Goal: Task Accomplishment & Management: Use online tool/utility

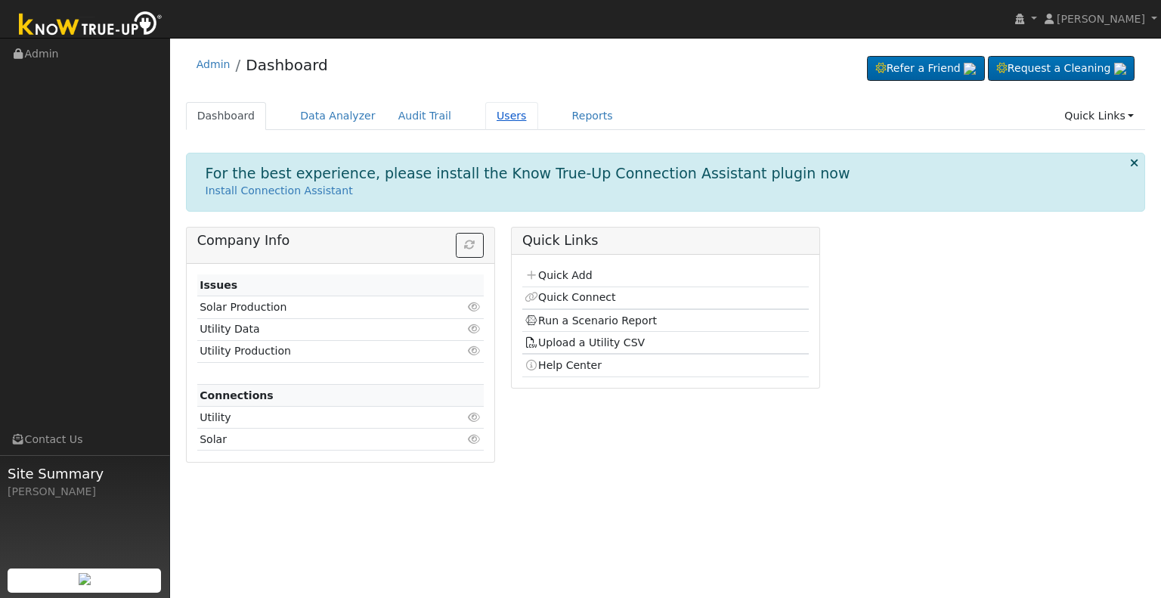
click at [493, 115] on link "Users" at bounding box center [511, 116] width 53 height 28
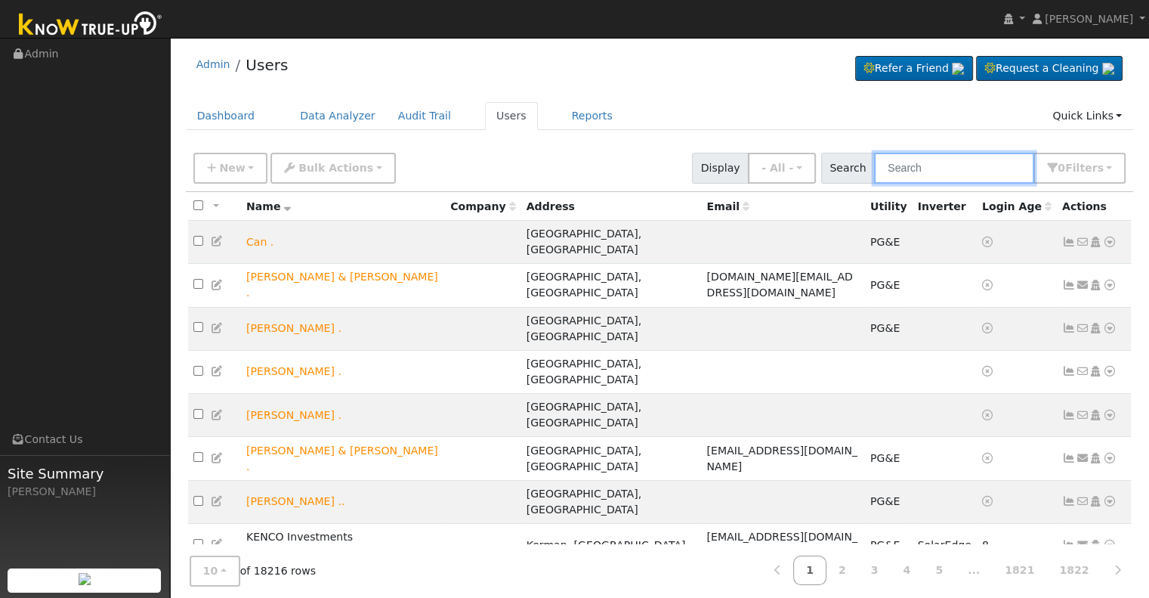
click at [916, 168] on input "text" at bounding box center [954, 168] width 160 height 31
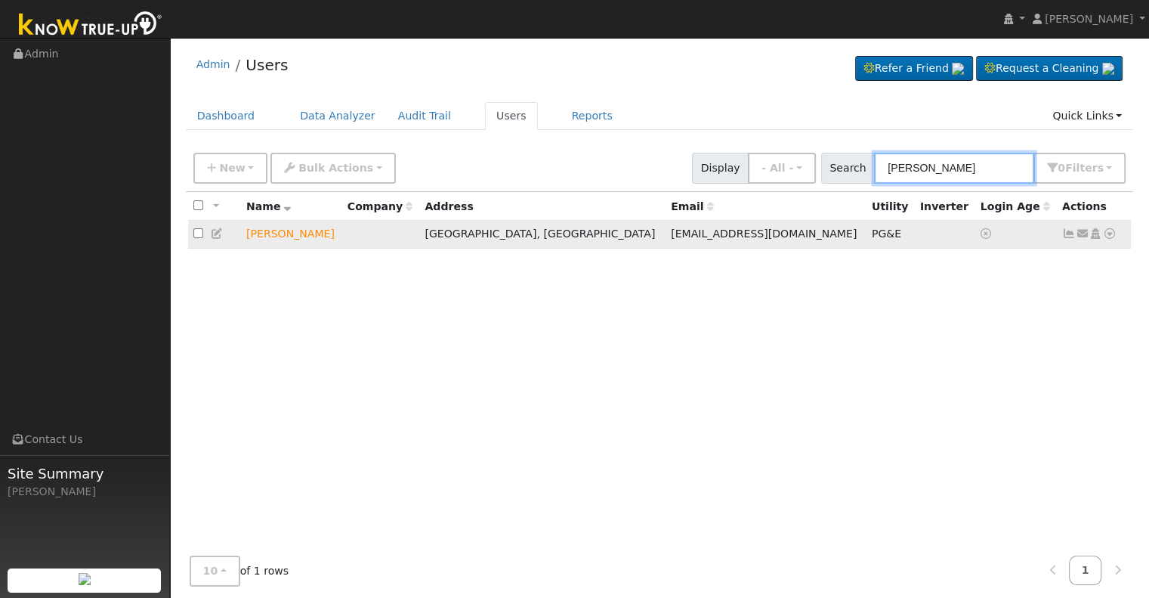
type input "[PERSON_NAME]"
click at [1109, 233] on icon at bounding box center [1110, 233] width 14 height 11
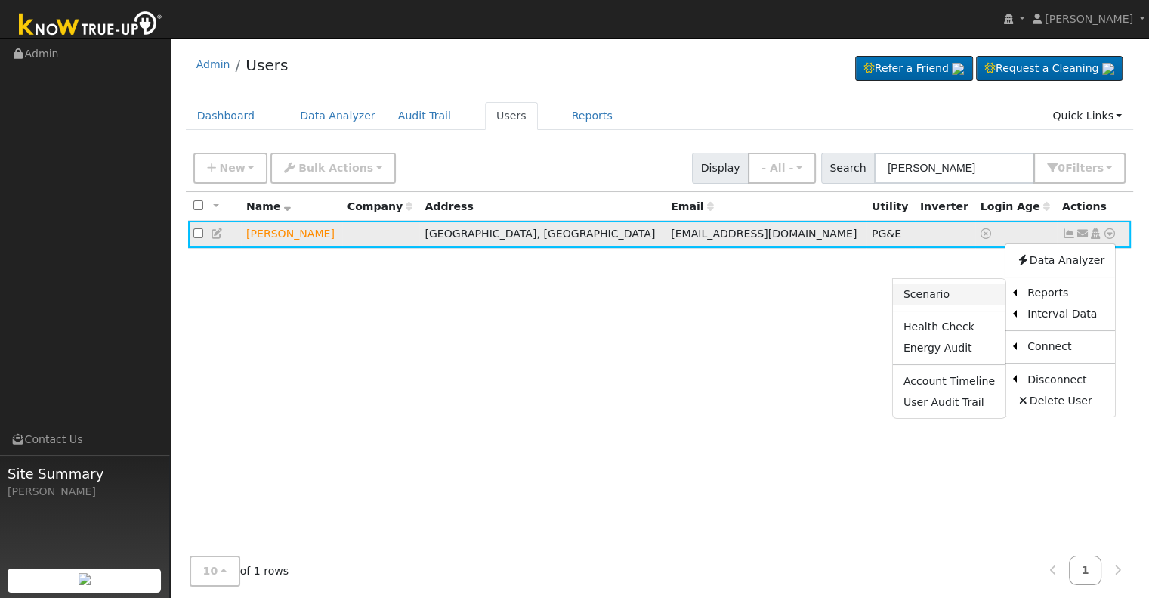
click at [960, 295] on link "Scenario" at bounding box center [949, 294] width 113 height 21
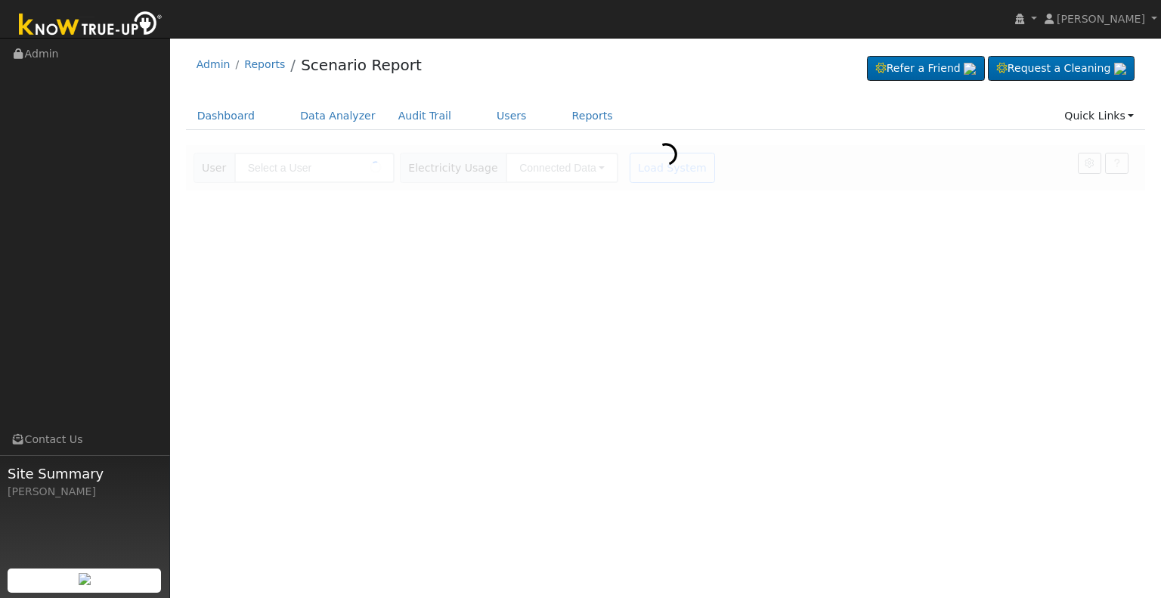
type input "[PERSON_NAME]"
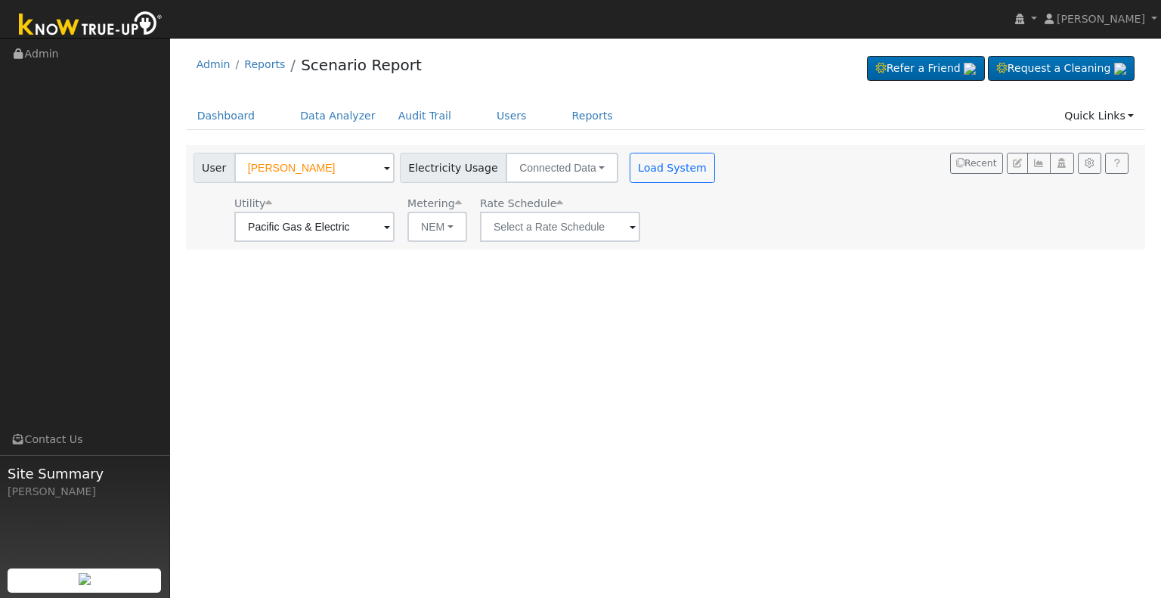
click at [629, 223] on span at bounding box center [632, 227] width 6 height 17
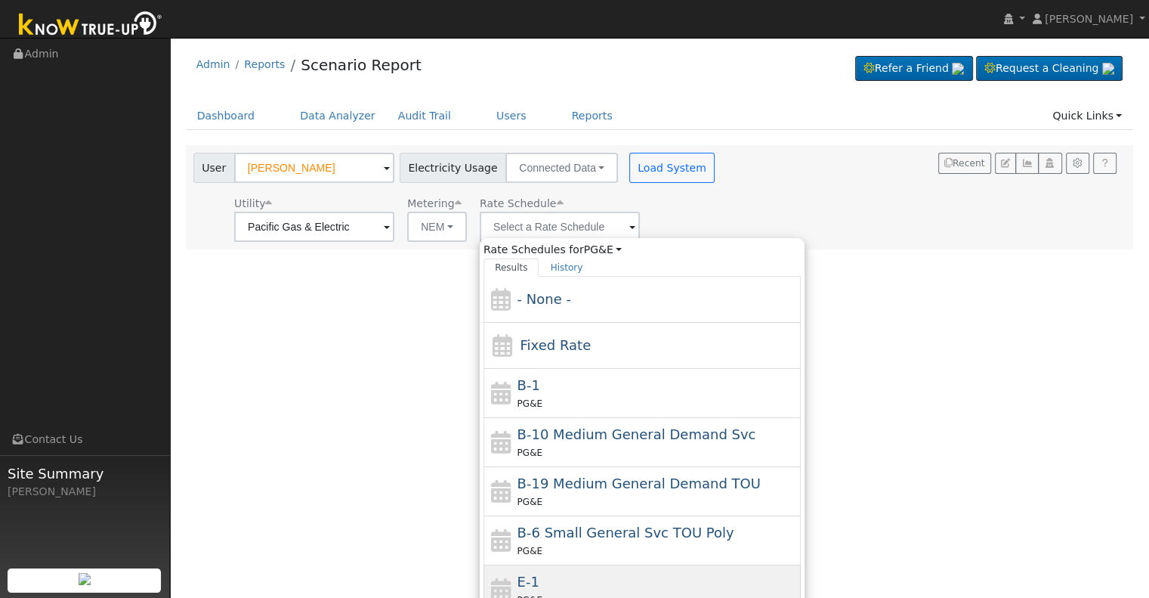
click at [553, 580] on div "E-1 PG&E" at bounding box center [658, 589] width 280 height 36
type input "E-1"
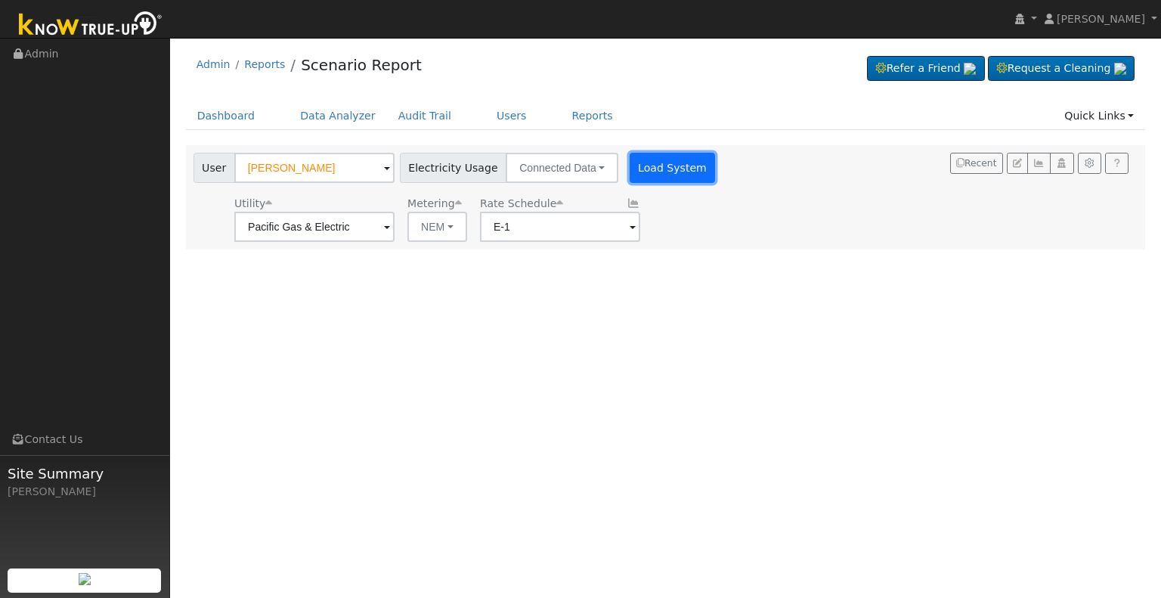
click at [638, 171] on button "Load System" at bounding box center [672, 168] width 86 height 30
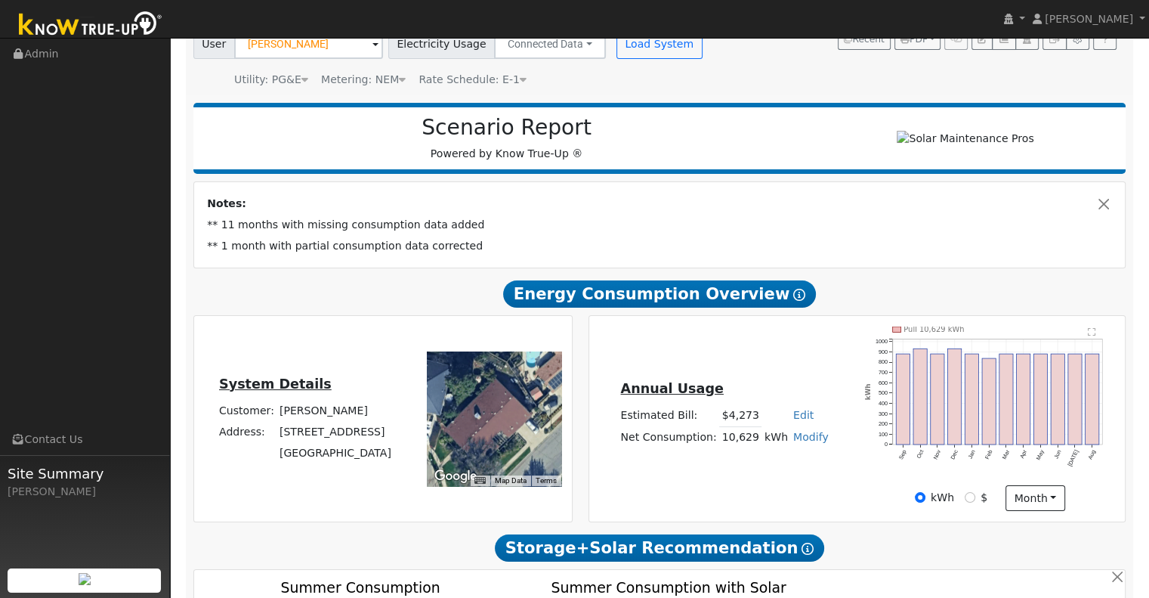
scroll to position [125, 0]
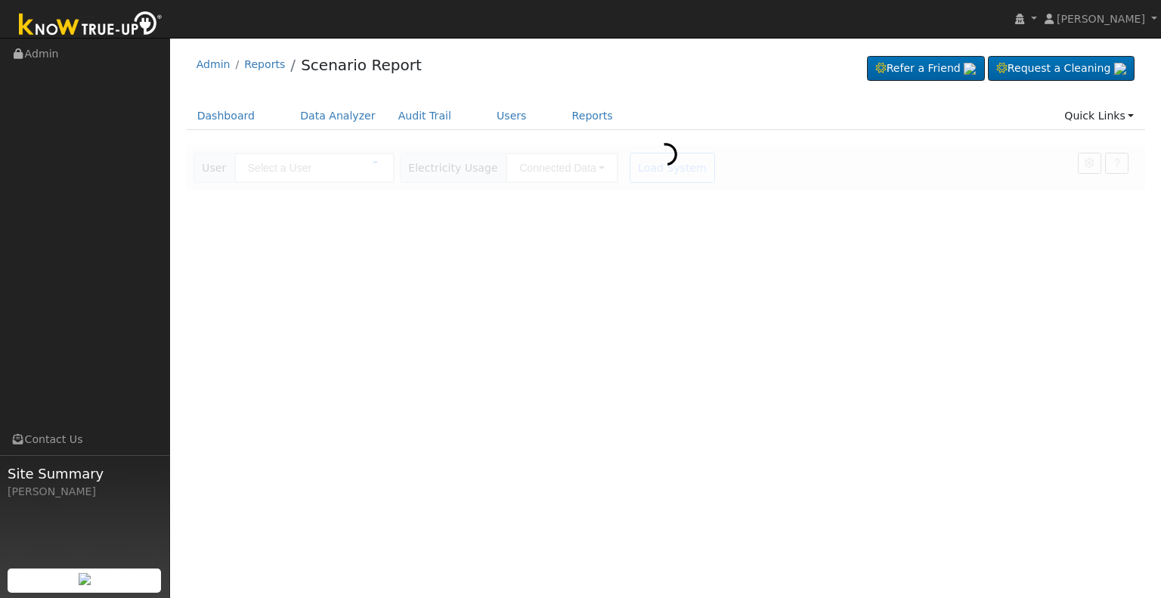
type input "[PERSON_NAME]"
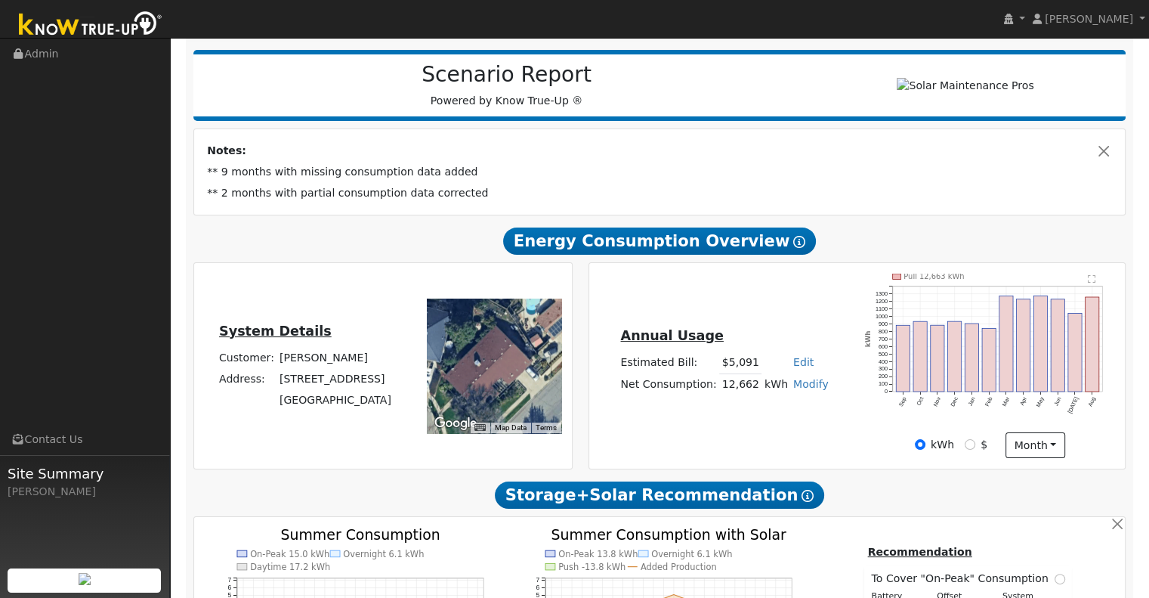
scroll to position [169, 0]
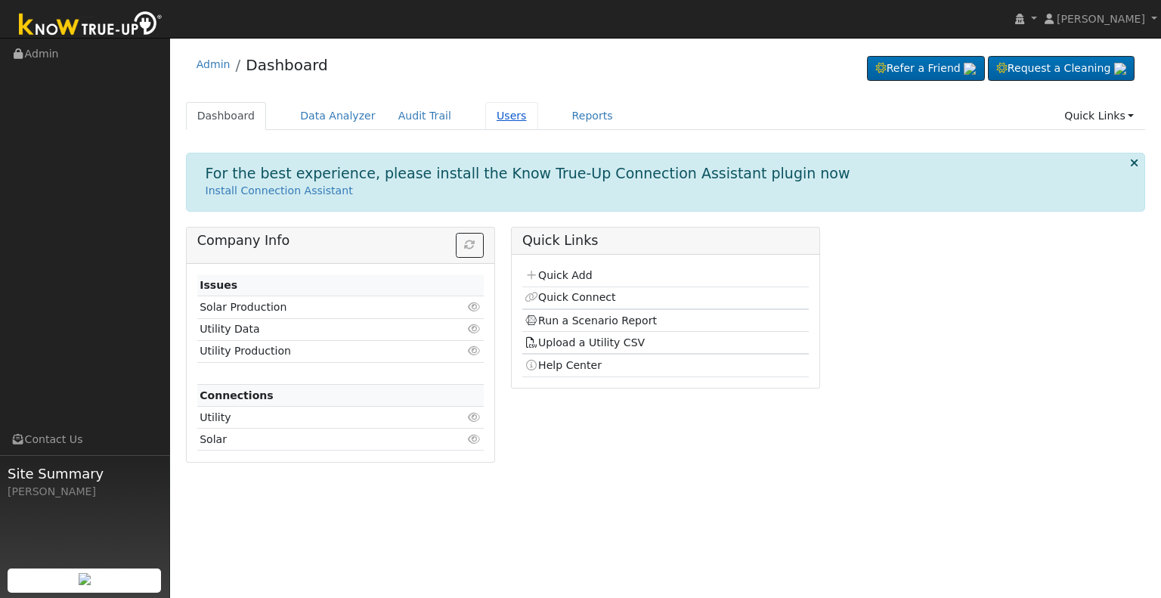
click at [485, 114] on link "Users" at bounding box center [511, 116] width 53 height 28
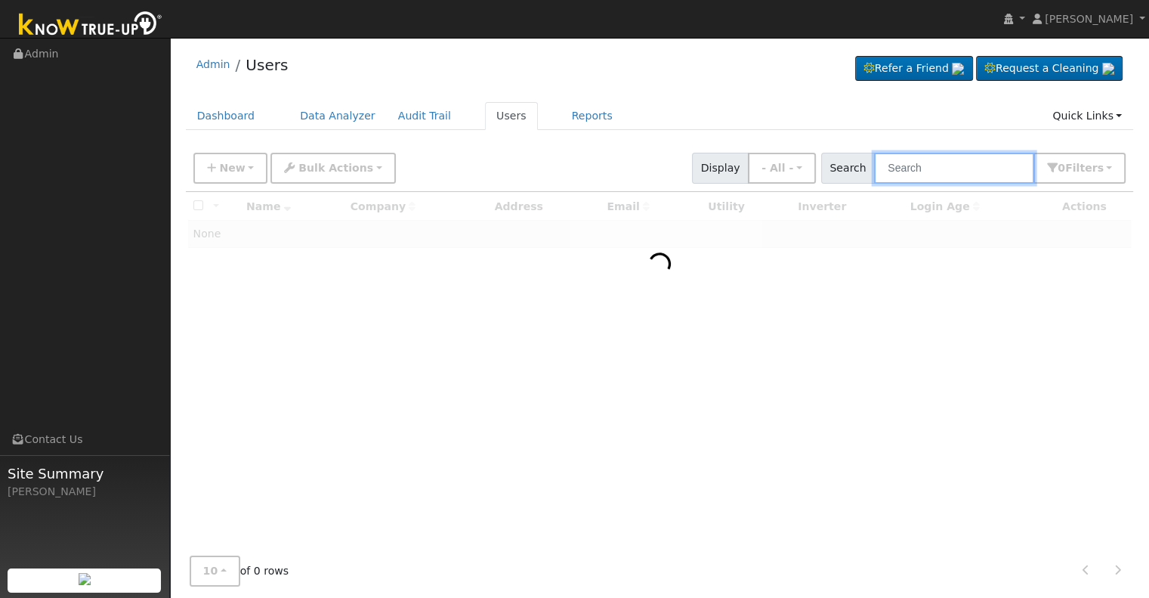
click at [914, 167] on input "text" at bounding box center [954, 168] width 160 height 31
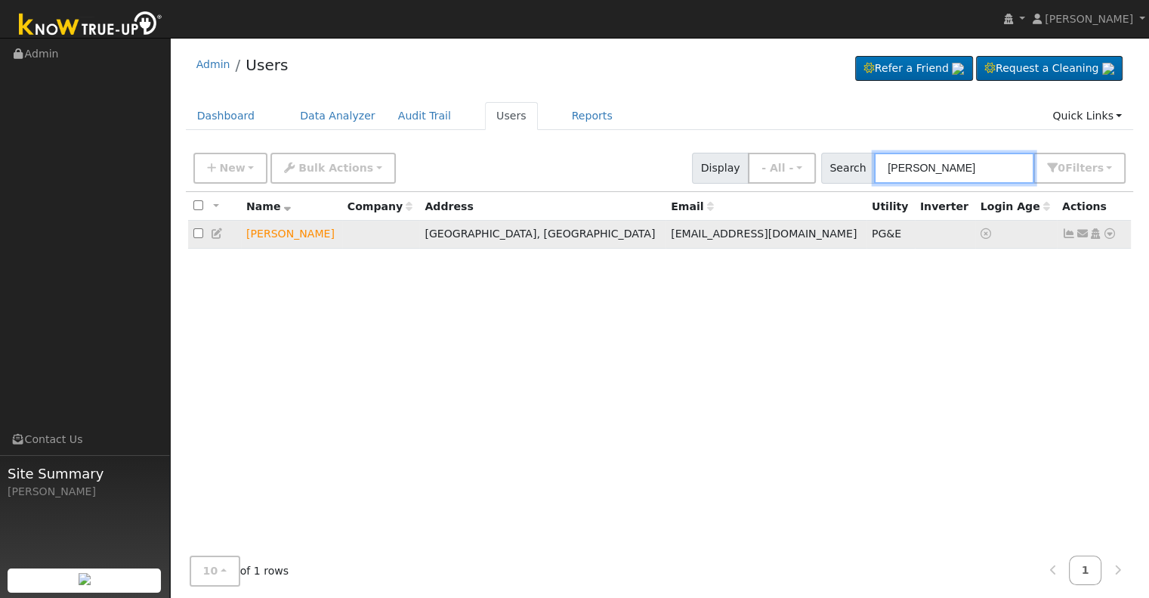
type input "doug livings"
click at [1110, 234] on icon at bounding box center [1110, 233] width 14 height 11
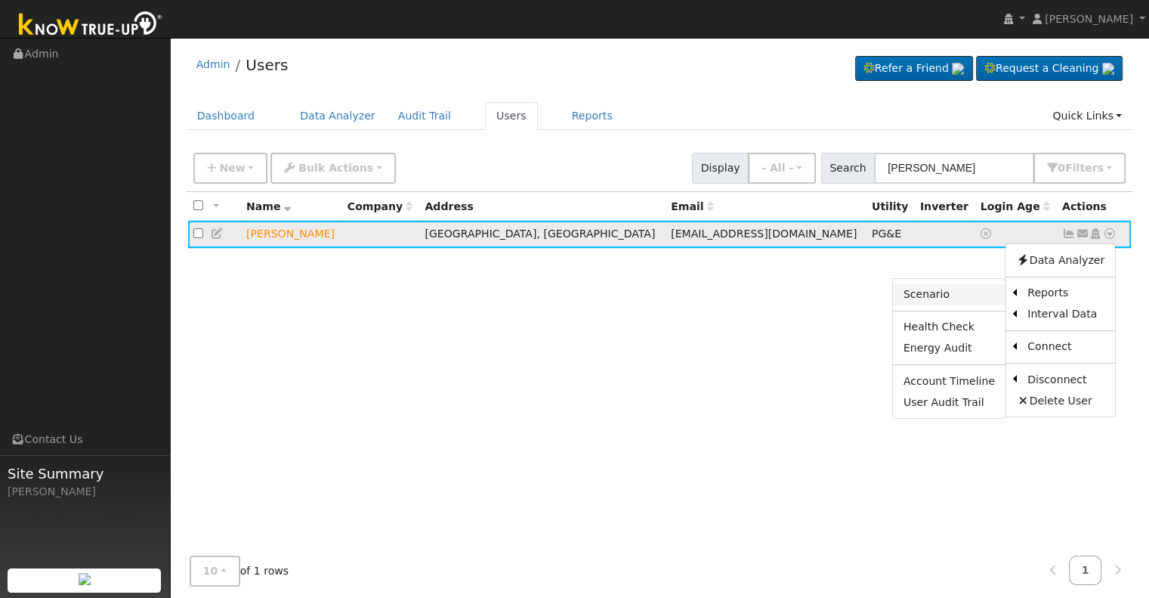
click at [955, 289] on link "Scenario" at bounding box center [949, 294] width 113 height 21
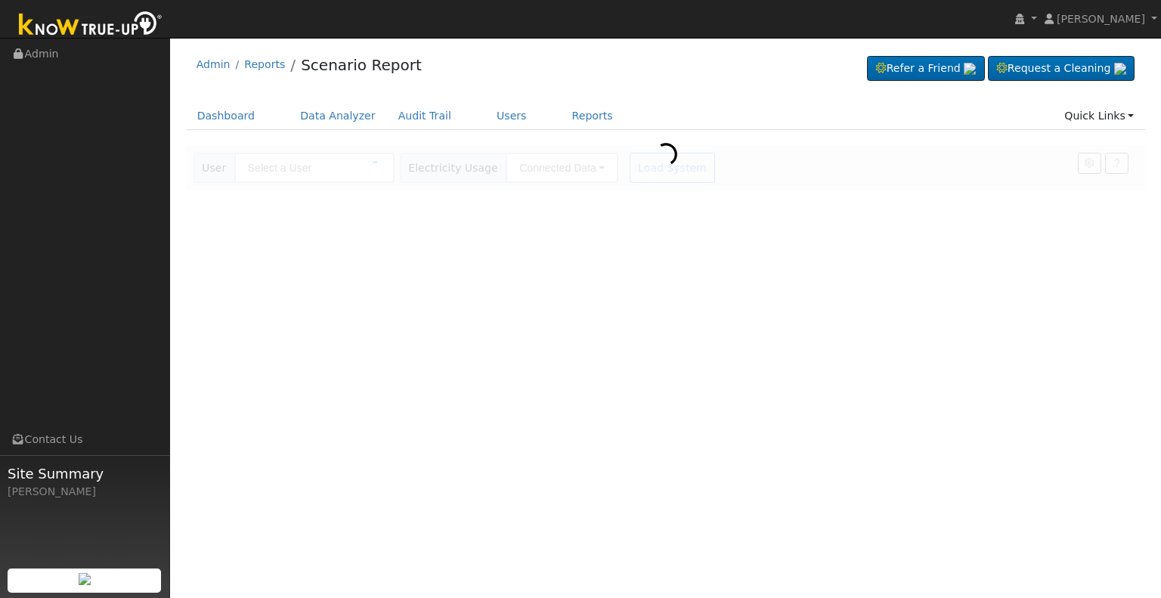
type input "[PERSON_NAME]"
